Goal: Task Accomplishment & Management: Manage account settings

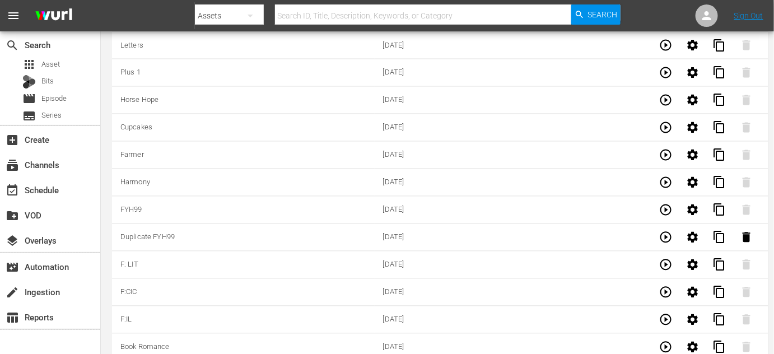
scroll to position [3513, 0]
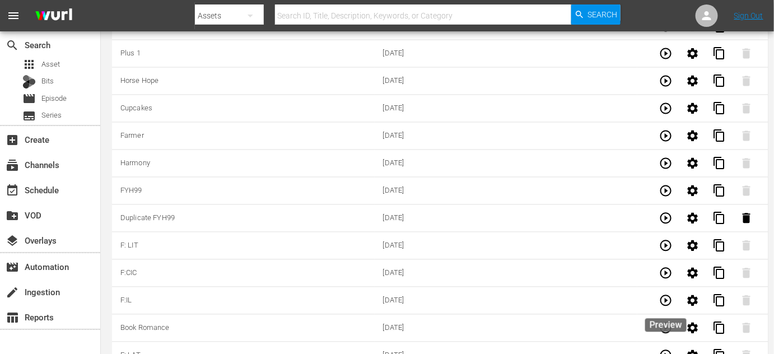
click at [661, 322] on icon "button" at bounding box center [665, 327] width 11 height 11
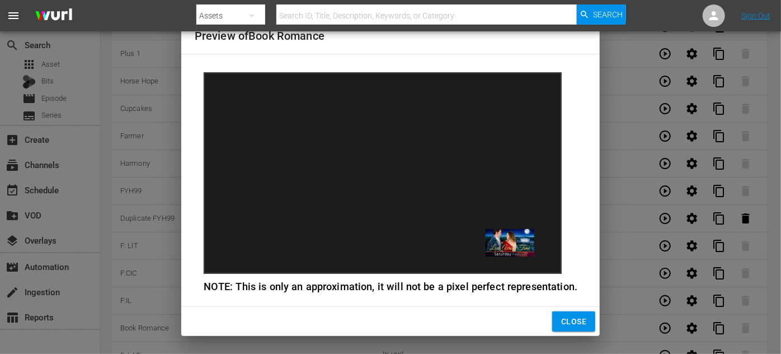
click at [579, 320] on span "Close" at bounding box center [573, 322] width 25 height 14
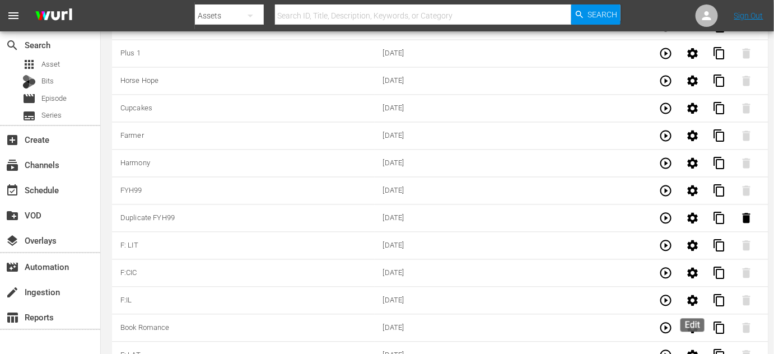
click at [697, 322] on icon "button" at bounding box center [692, 327] width 11 height 11
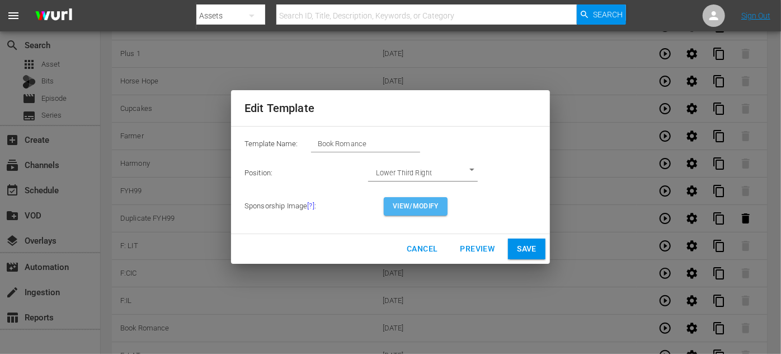
click at [423, 207] on span "View/Modify" at bounding box center [416, 206] width 46 height 12
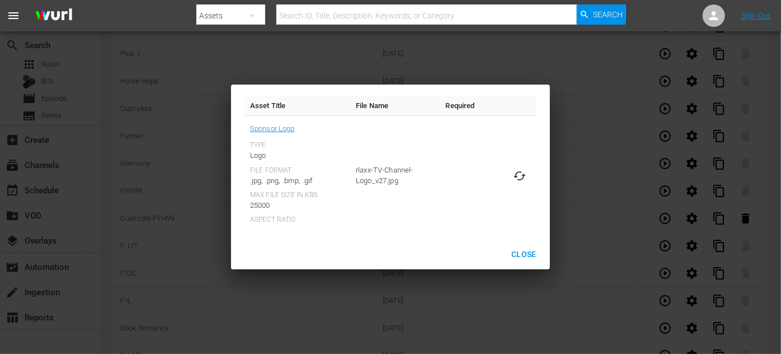
click at [532, 255] on span "Close" at bounding box center [524, 254] width 25 height 14
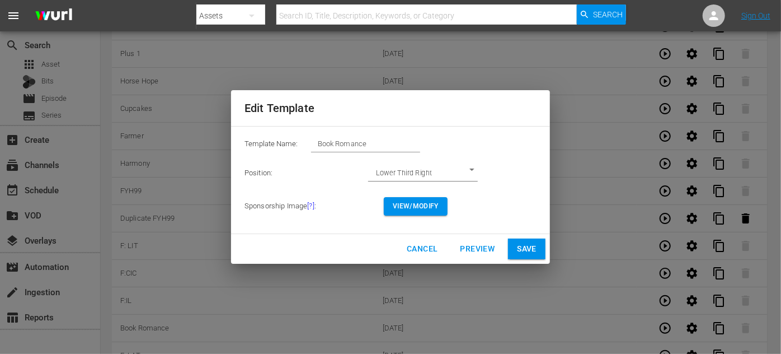
click at [424, 250] on span "Cancel" at bounding box center [422, 249] width 31 height 14
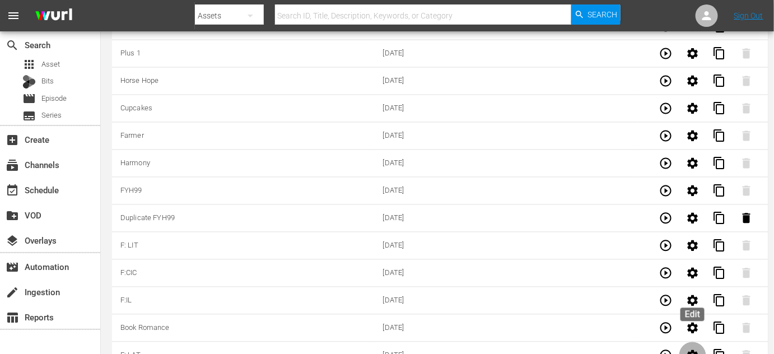
click at [691, 350] on icon "button" at bounding box center [692, 355] width 11 height 11
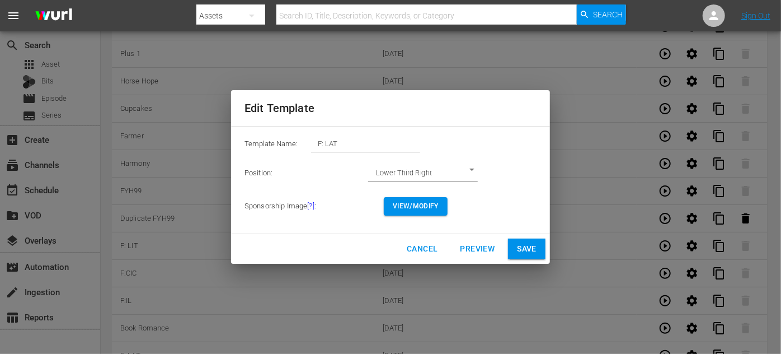
click at [425, 204] on span "View/Modify" at bounding box center [416, 206] width 46 height 12
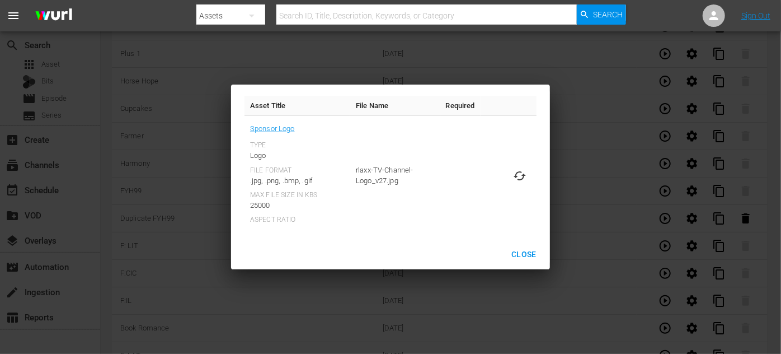
click at [528, 250] on span "Close" at bounding box center [524, 254] width 25 height 14
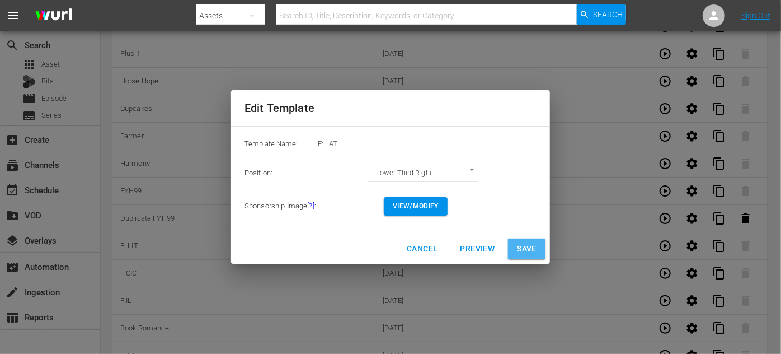
click at [526, 251] on span "Save" at bounding box center [527, 249] width 20 height 14
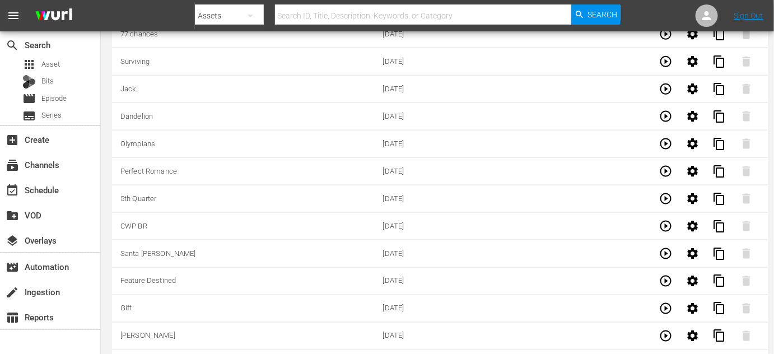
scroll to position [610, 0]
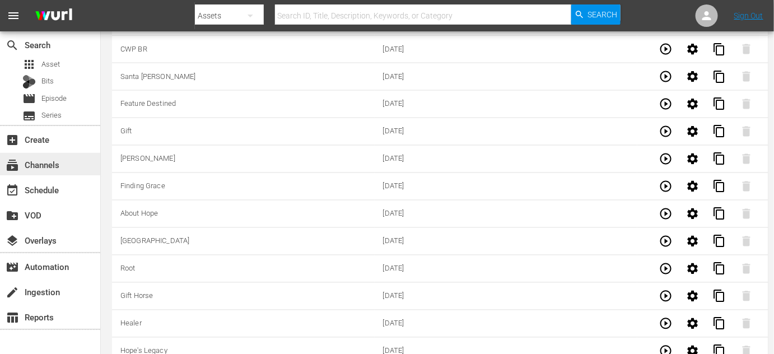
click at [51, 165] on div "subscriptions Channels" at bounding box center [31, 163] width 63 height 10
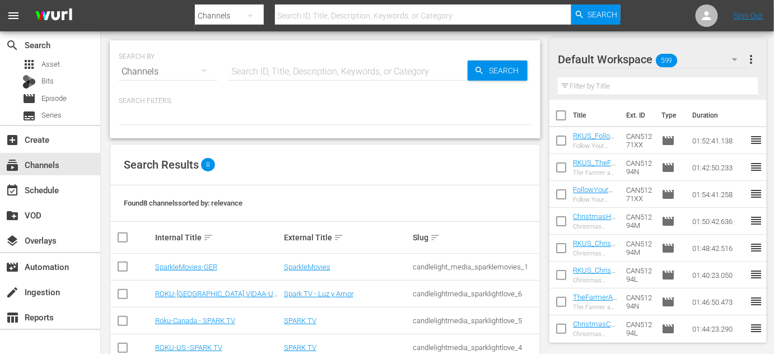
scroll to position [101, 0]
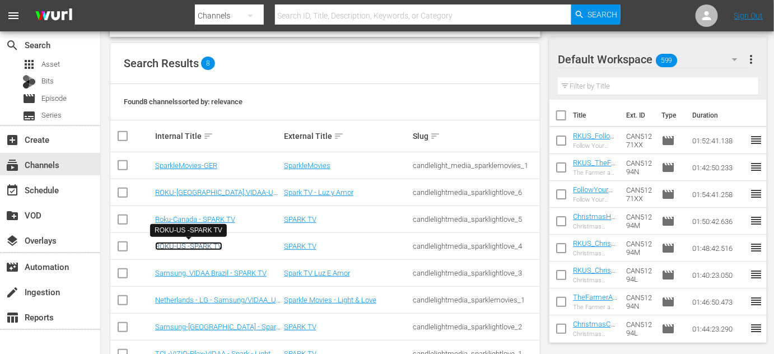
click at [191, 246] on link "ROKU-US -SPARK TV" at bounding box center [188, 246] width 67 height 8
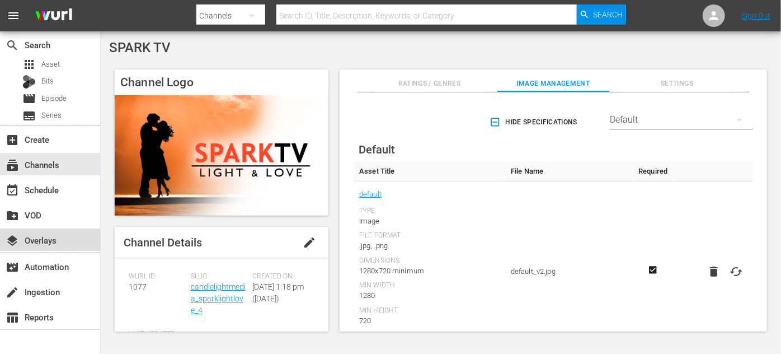
click at [43, 243] on div "layers Overlays" at bounding box center [31, 238] width 63 height 10
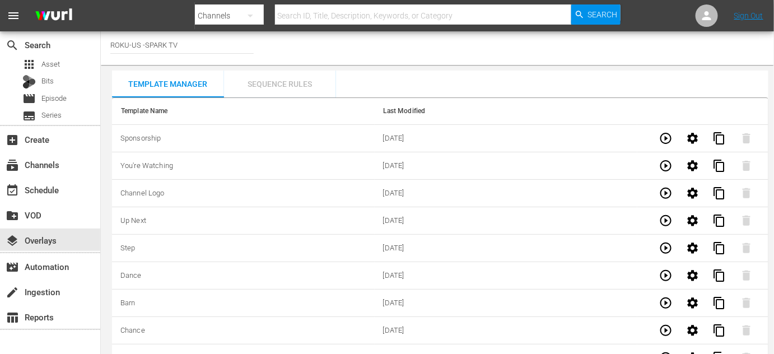
click at [284, 83] on div "Sequence Rules" at bounding box center [280, 84] width 112 height 27
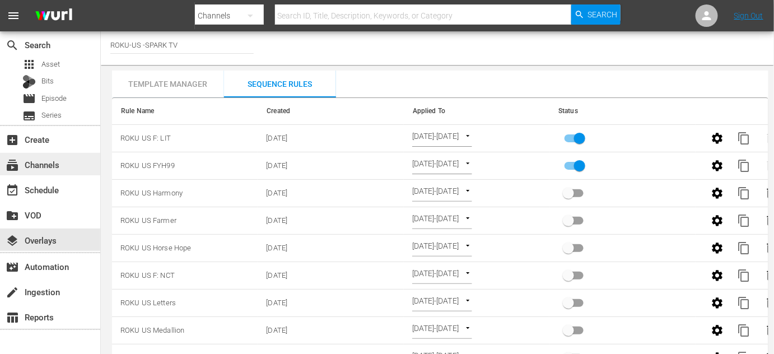
click at [49, 160] on div "subscriptions Channels" at bounding box center [31, 163] width 63 height 10
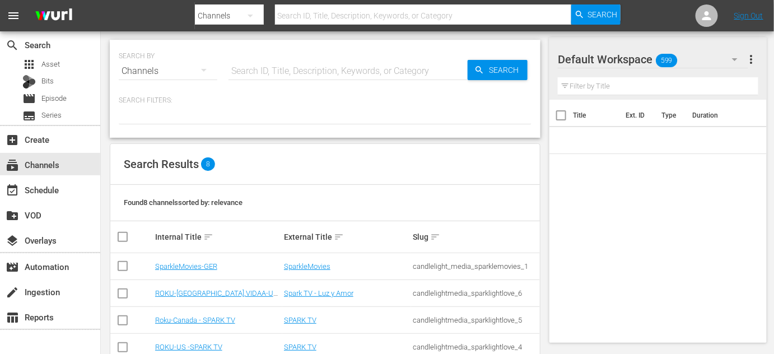
scroll to position [134, 0]
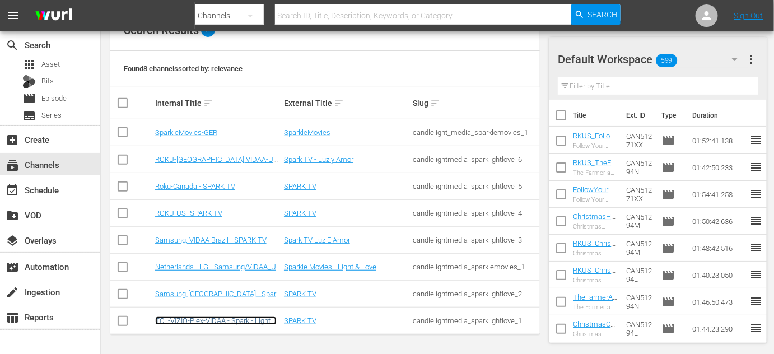
click at [223, 320] on link "TCL-VIZIO-Plex-VIDAA - Spark - Light & Love" at bounding box center [215, 324] width 121 height 17
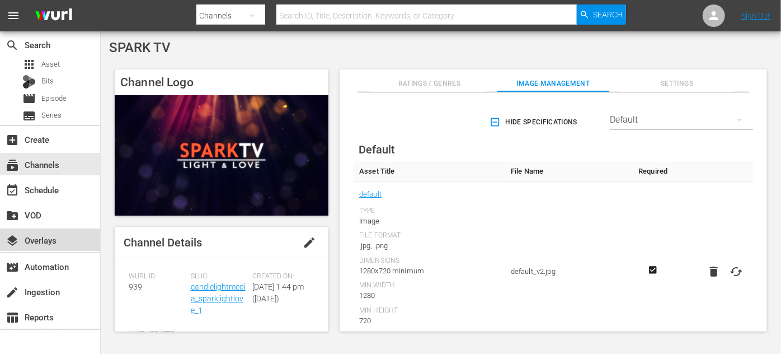
click at [41, 240] on div "layers Overlays" at bounding box center [31, 238] width 63 height 10
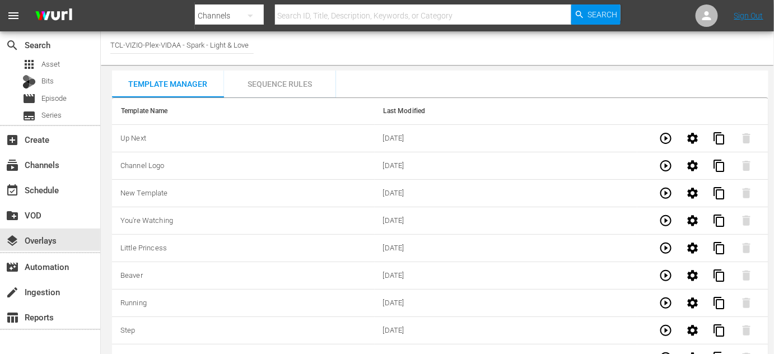
click at [279, 84] on div "Sequence Rules" at bounding box center [280, 84] width 112 height 27
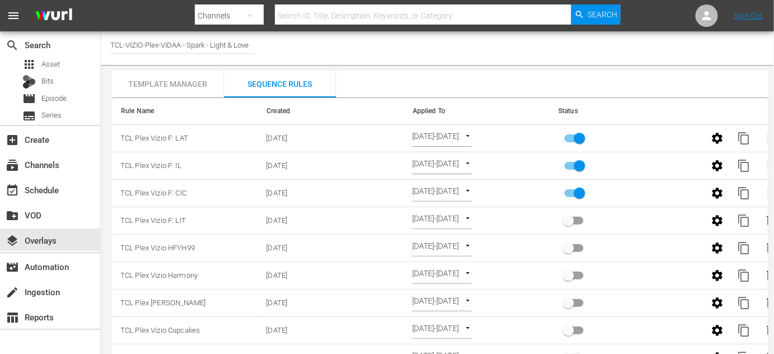
drag, startPoint x: 533, startPoint y: 317, endPoint x: 532, endPoint y: 328, distance: 10.7
click at [533, 317] on td "[DATE]-[DATE] SELECT_DATE" at bounding box center [477, 330] width 146 height 27
click at [717, 166] on icon "button" at bounding box center [716, 165] width 13 height 13
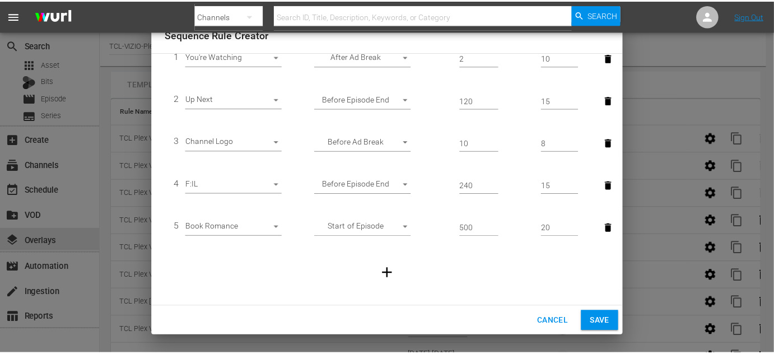
scroll to position [30, 0]
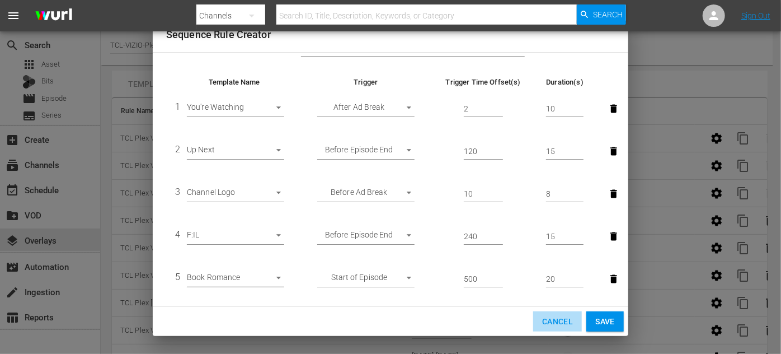
click at [554, 317] on span "Cancel" at bounding box center [557, 322] width 31 height 14
